Goal: Information Seeking & Learning: Learn about a topic

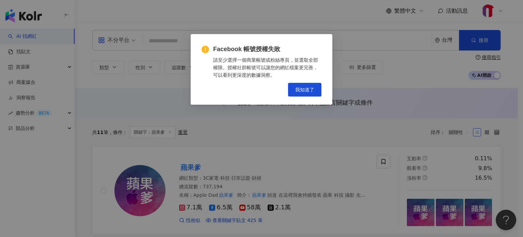
click at [156, 52] on div "Facebook 帳號授權失敗 請至少選擇一個商業帳號或粉絲專頁，並選取全部權限。授權社群帳號可以讓您的網紅檔案更完善，可以看到更深度的數據洞察。 Cance…" at bounding box center [261, 118] width 523 height 237
click at [297, 90] on span "我知道了" at bounding box center [304, 89] width 19 height 5
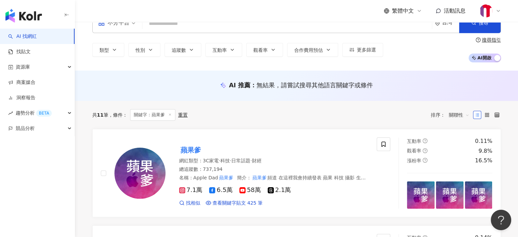
scroll to position [34, 0]
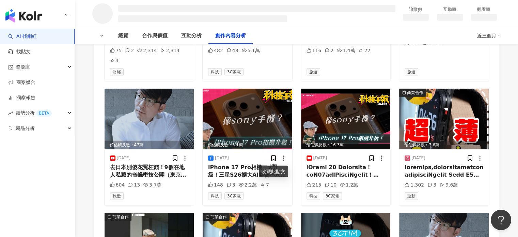
scroll to position [6902, 0]
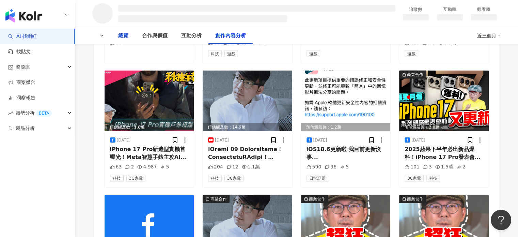
click at [129, 36] on div "總覽" at bounding box center [123, 35] width 24 height 17
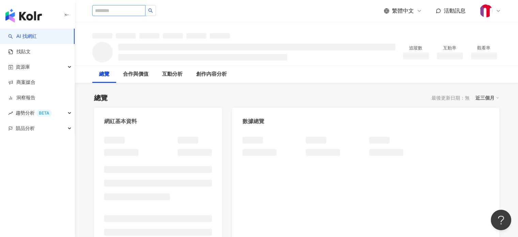
click at [138, 10] on input "search" at bounding box center [118, 10] width 53 height 11
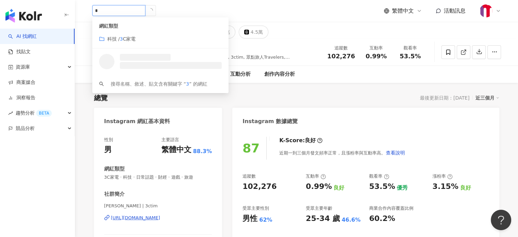
type input "*"
click at [257, 94] on div "總覽 最後更新日期：2025/8/26 近三個月" at bounding box center [296, 98] width 405 height 10
